Goal: Information Seeking & Learning: Compare options

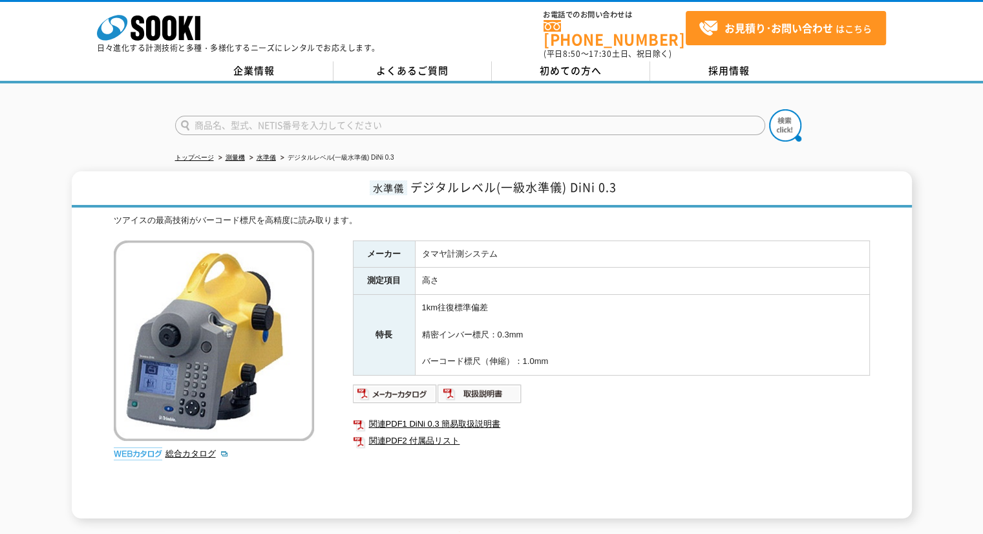
click at [304, 116] on input "text" at bounding box center [470, 125] width 590 height 19
type input "内側"
click at [769, 109] on button at bounding box center [785, 125] width 32 height 32
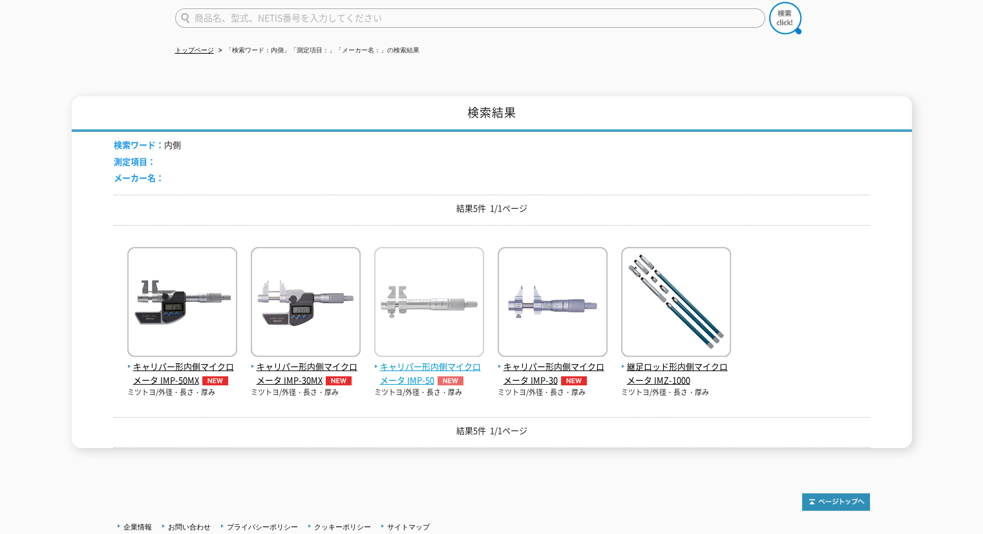
click at [417, 360] on span "キャリパー形内側マイクロメータ IMP-50" at bounding box center [429, 373] width 110 height 27
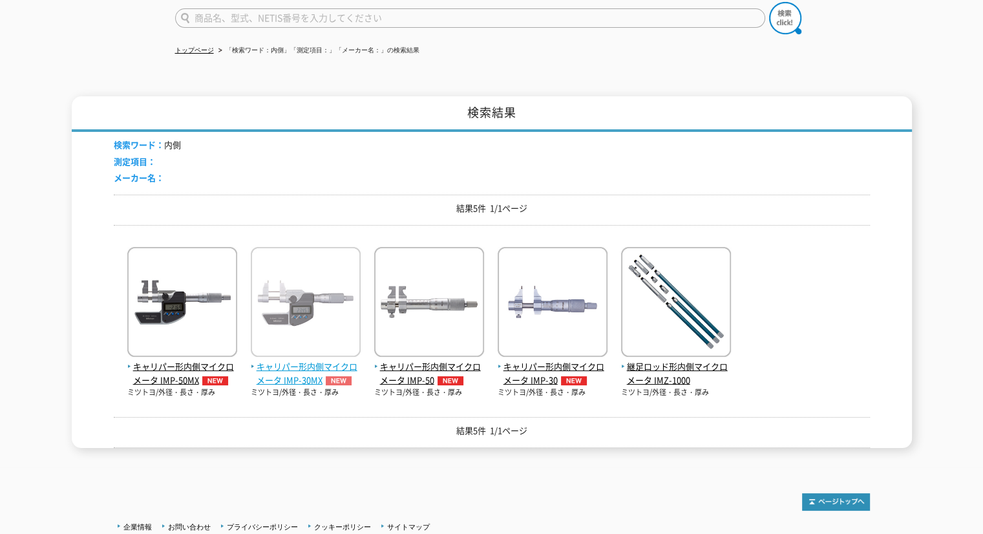
click at [293, 363] on span "キャリパー形内側マイクロメータ IMP-30MX" at bounding box center [306, 373] width 110 height 27
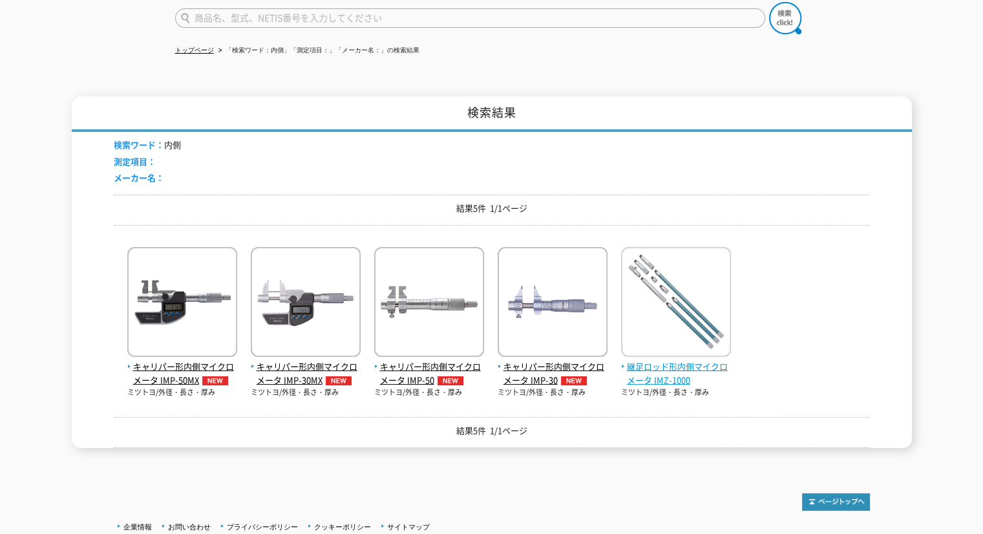
click at [679, 360] on span "継足ロッド形内側マイクロメータ IMZ-1000" at bounding box center [676, 373] width 110 height 27
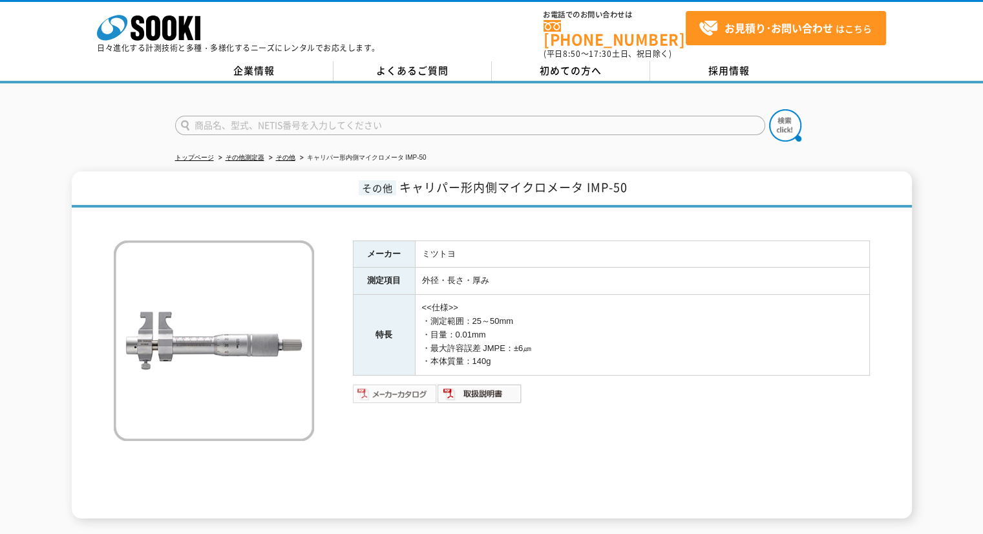
click at [409, 389] on img at bounding box center [395, 393] width 85 height 21
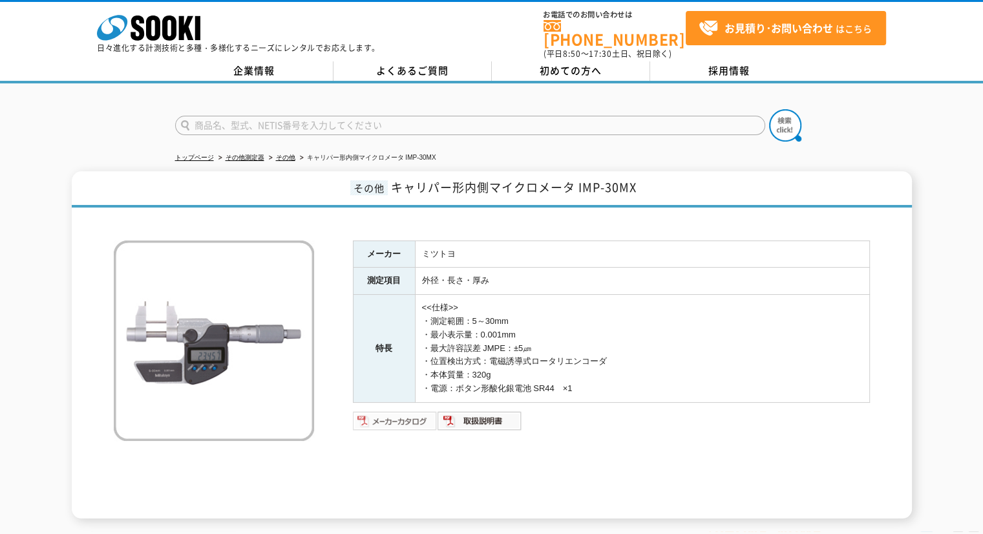
click at [410, 411] on img at bounding box center [395, 421] width 85 height 21
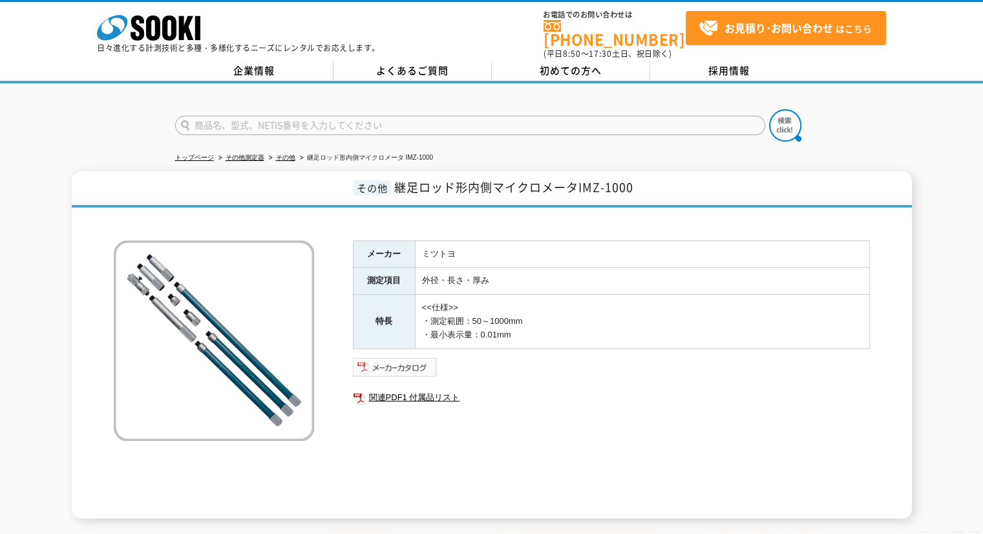
click at [400, 358] on img at bounding box center [395, 367] width 85 height 21
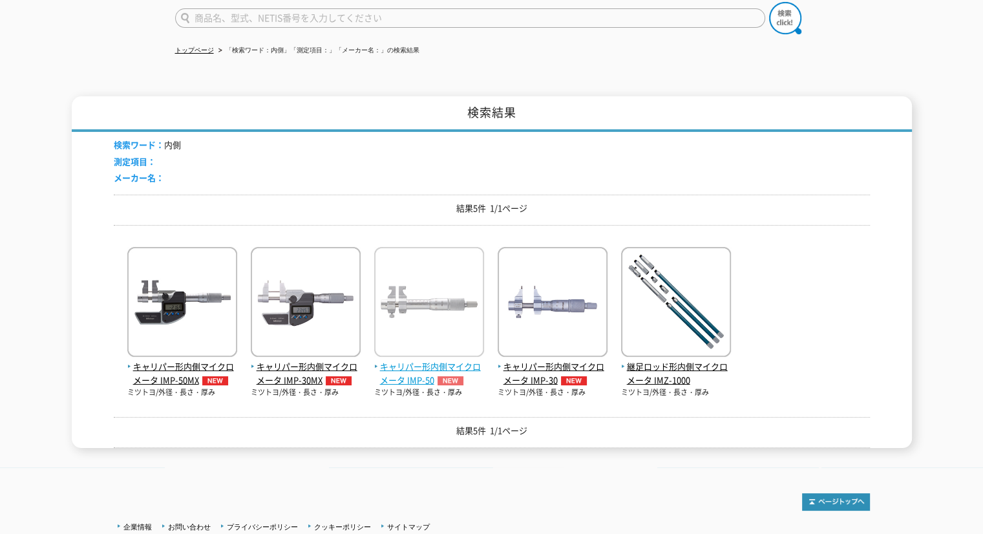
click at [414, 360] on span "キャリパー形内側マイクロメータ IMP-50" at bounding box center [429, 373] width 110 height 27
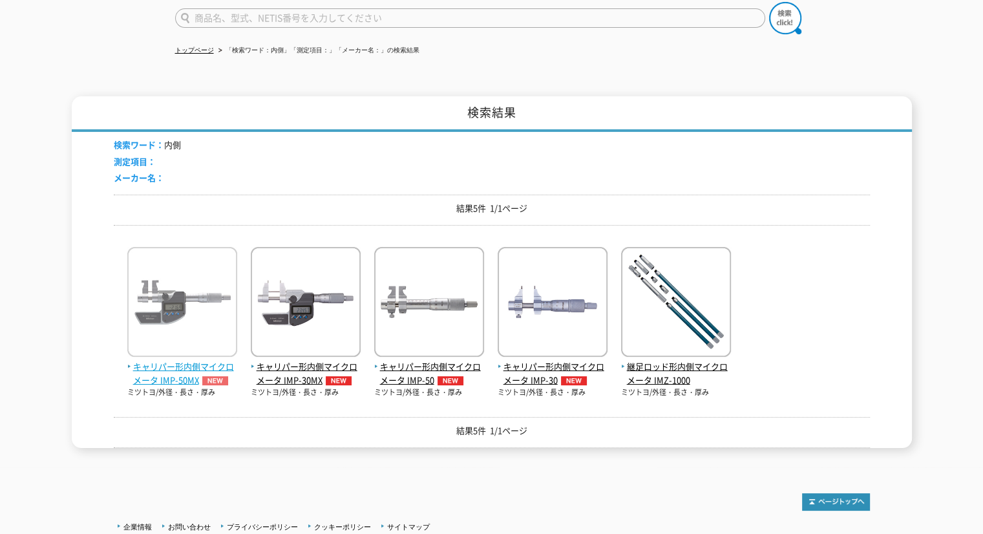
click at [195, 360] on span "キャリパー形内側マイクロメータ IMP-50MX" at bounding box center [182, 373] width 110 height 27
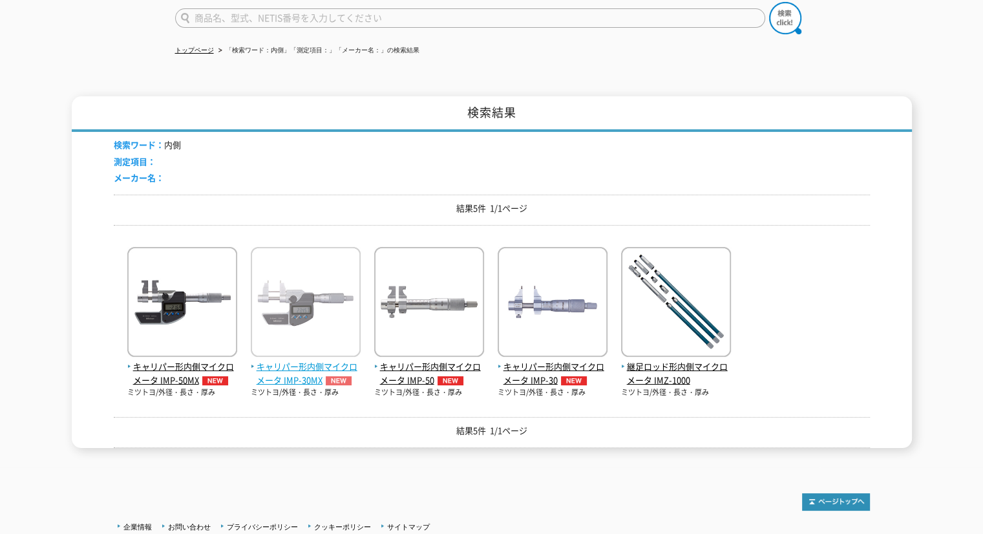
click at [313, 370] on span "キャリパー形内側マイクロメータ IMP-30MX" at bounding box center [306, 373] width 110 height 27
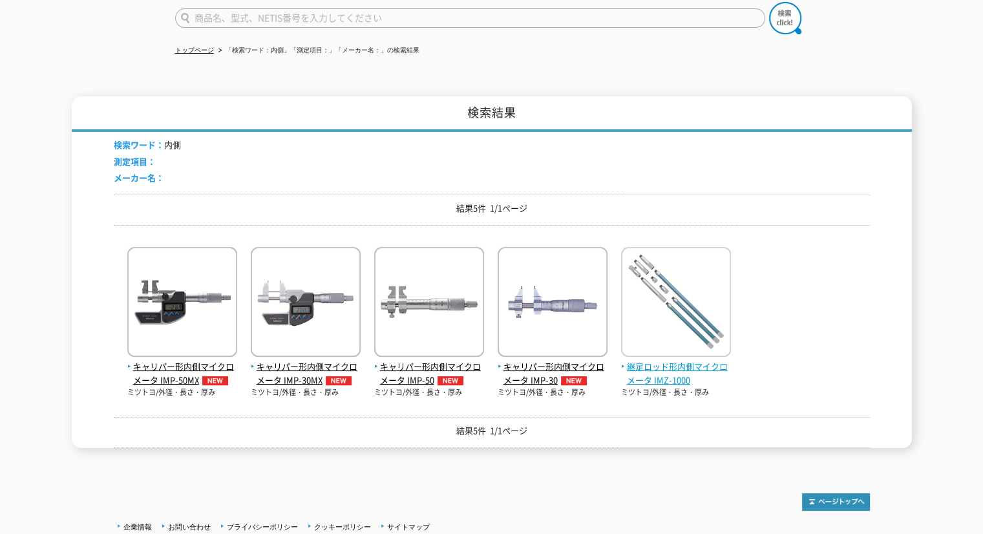
click at [670, 360] on span "継足ロッド形内側マイクロメータ IMZ-1000" at bounding box center [676, 373] width 110 height 27
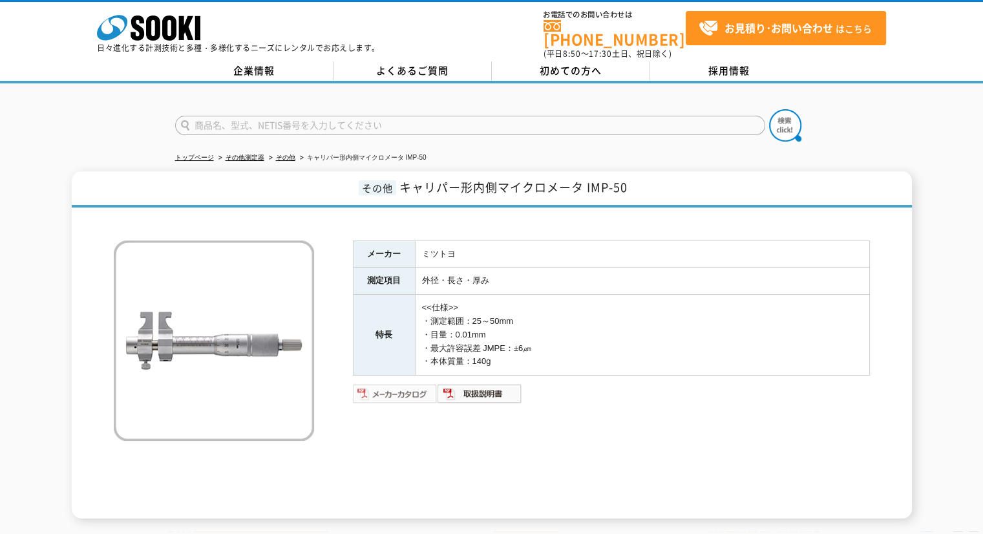
click at [403, 388] on img at bounding box center [395, 393] width 85 height 21
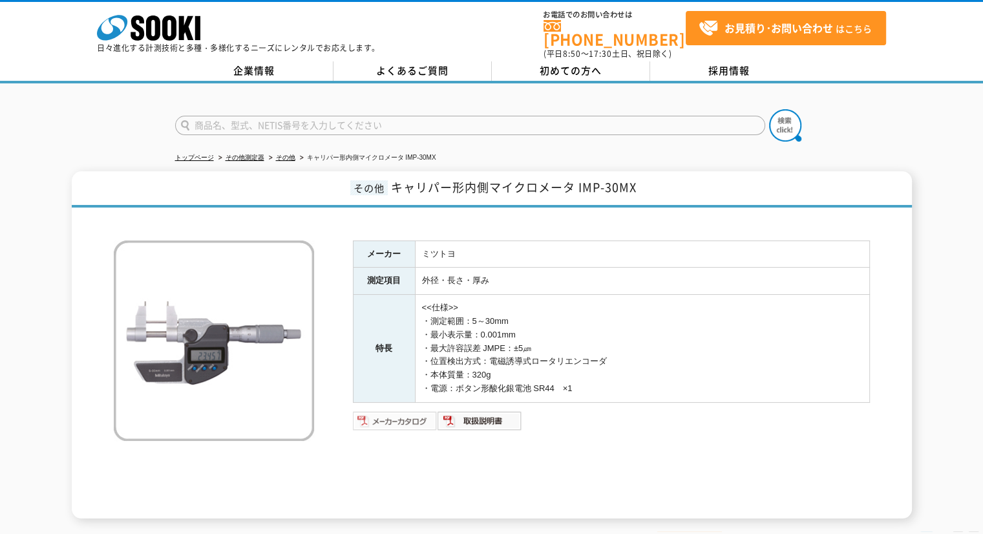
click at [419, 414] on img at bounding box center [395, 421] width 85 height 21
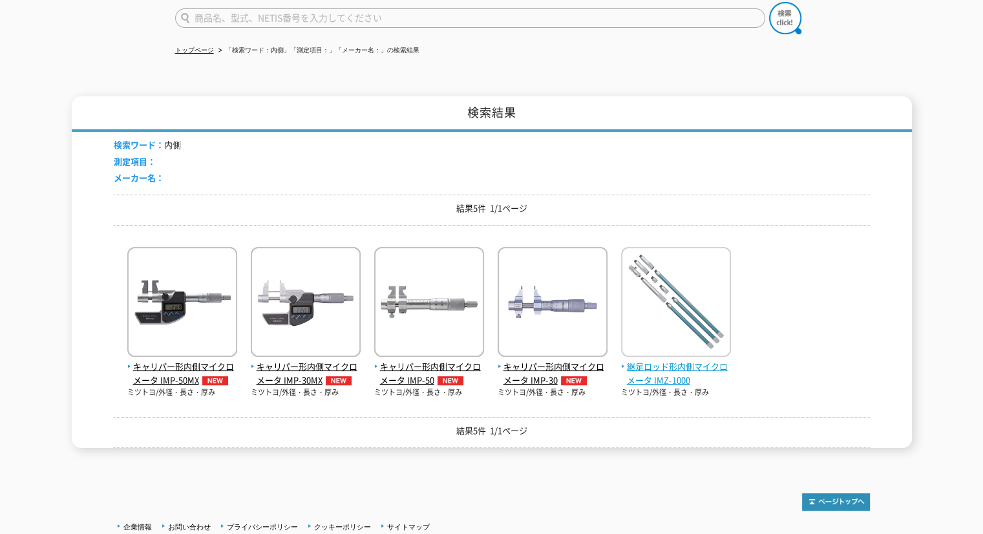
click at [672, 361] on span "継足ロッド形内側マイクロメータ IMZ-1000" at bounding box center [676, 373] width 110 height 27
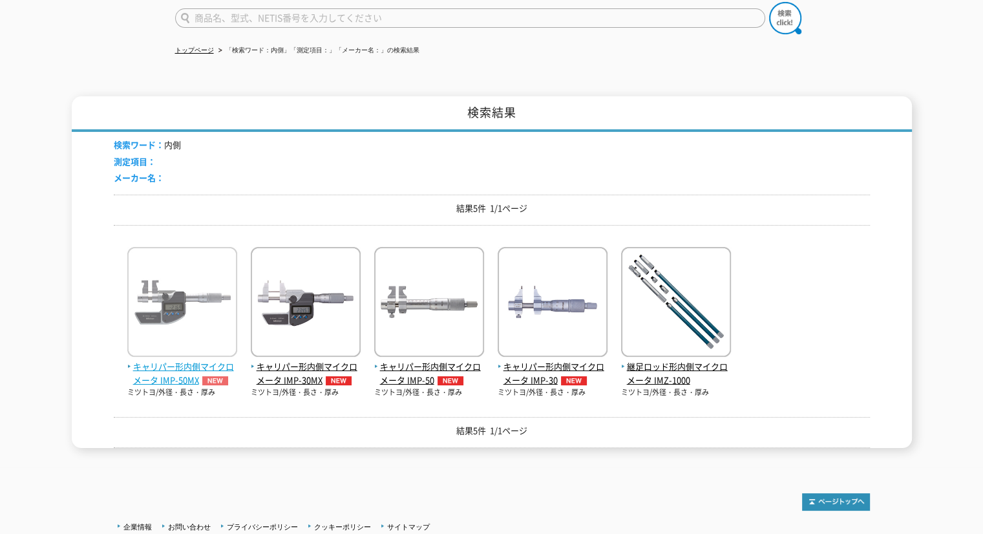
click at [208, 360] on span "キャリパー形内側マイクロメータ IMP-50MX" at bounding box center [182, 373] width 110 height 27
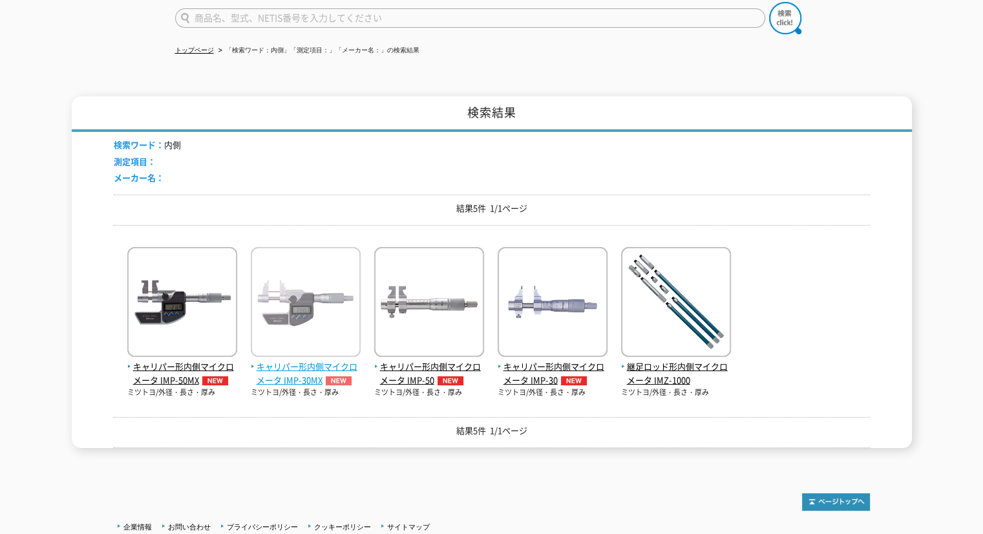
click at [278, 360] on span "キャリパー形内側マイクロメータ IMP-30MX" at bounding box center [306, 373] width 110 height 27
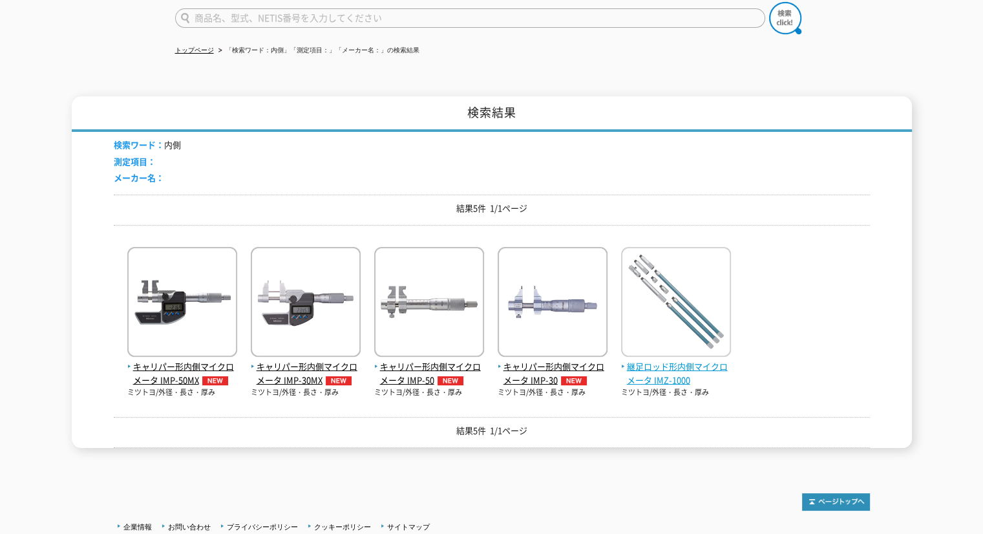
click at [670, 360] on span "継足ロッド形内側マイクロメータ IMZ-1000" at bounding box center [676, 373] width 110 height 27
